Goal: Information Seeking & Learning: Learn about a topic

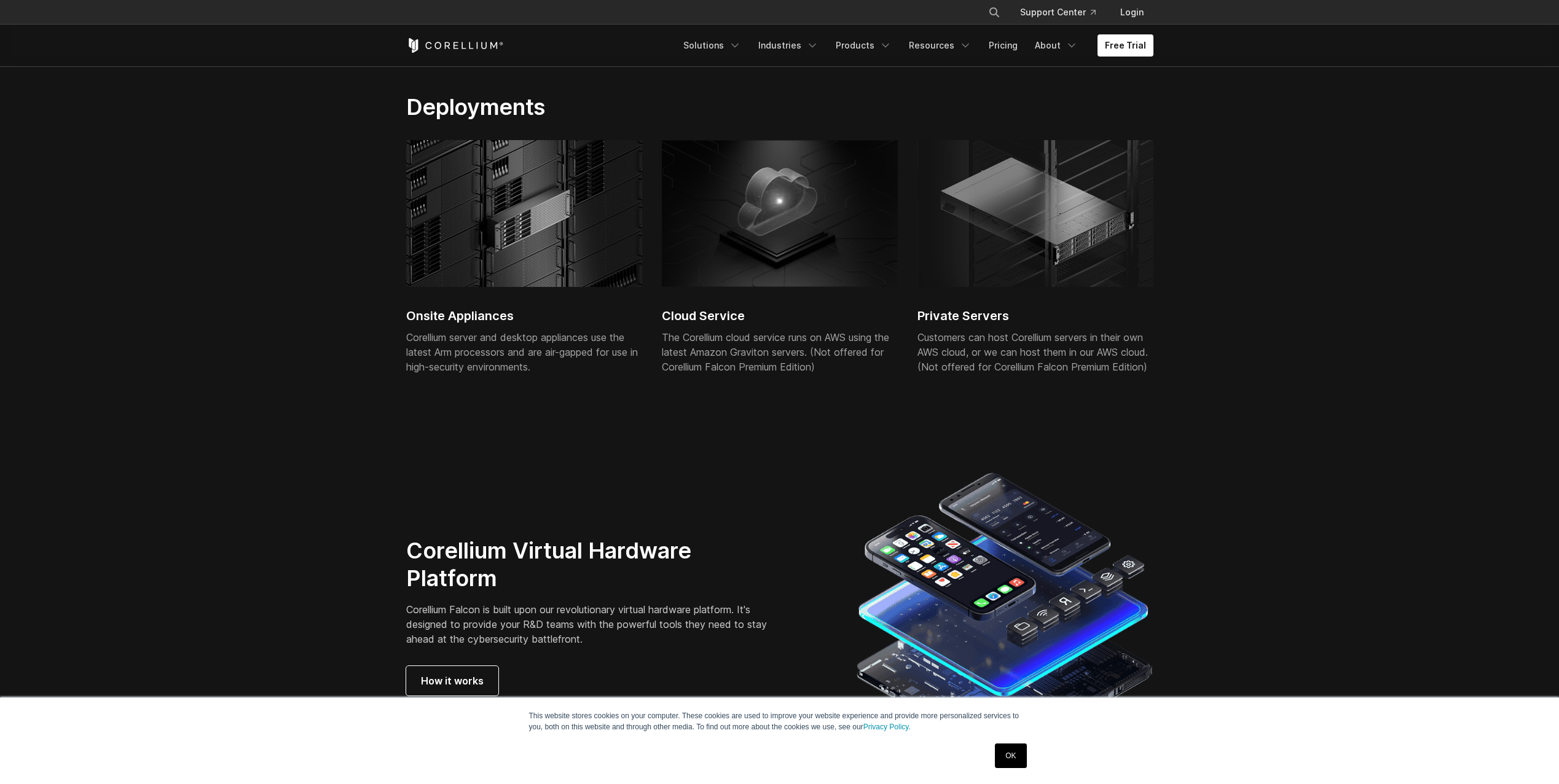
scroll to position [3317, 0]
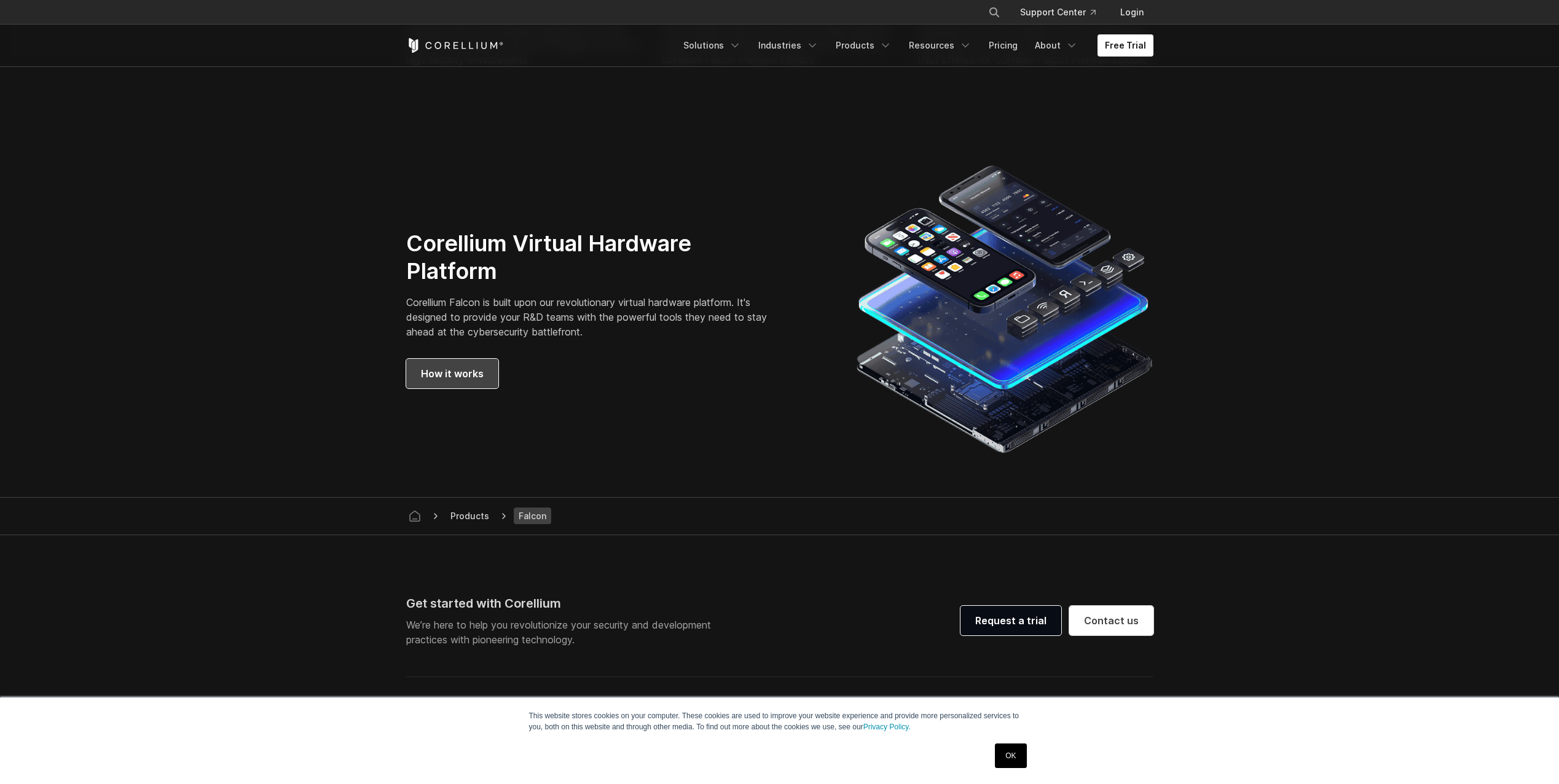
click at [459, 377] on span "How it works" at bounding box center [452, 373] width 62 height 15
